Goal: Task Accomplishment & Management: Manage account settings

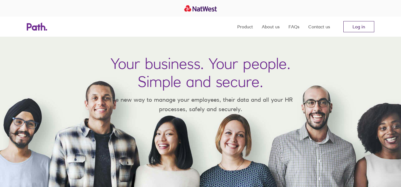
click at [362, 24] on link "Log in" at bounding box center [358, 26] width 31 height 11
